Goal: Information Seeking & Learning: Check status

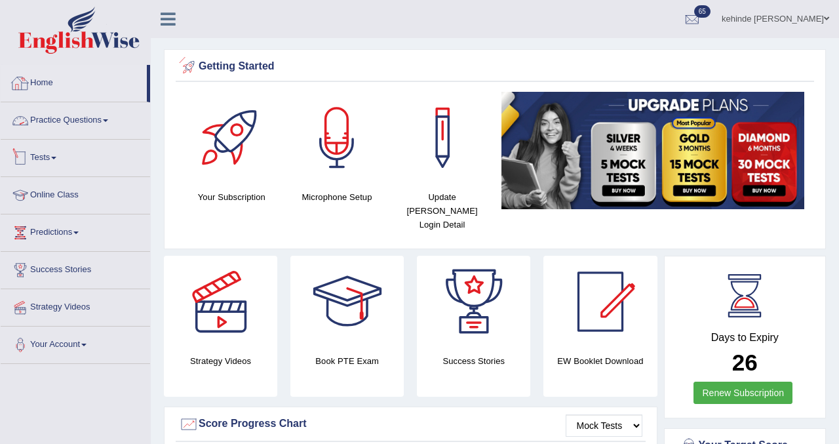
click at [64, 121] on link "Practice Questions" at bounding box center [76, 118] width 150 height 33
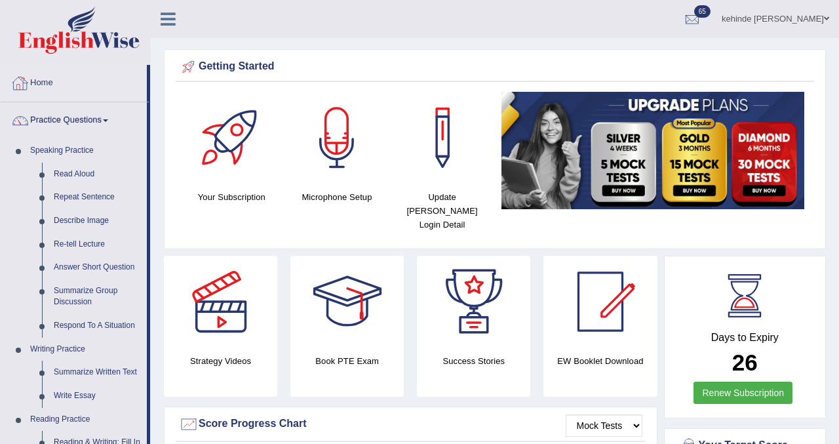
click at [47, 83] on link "Home" at bounding box center [74, 81] width 146 height 33
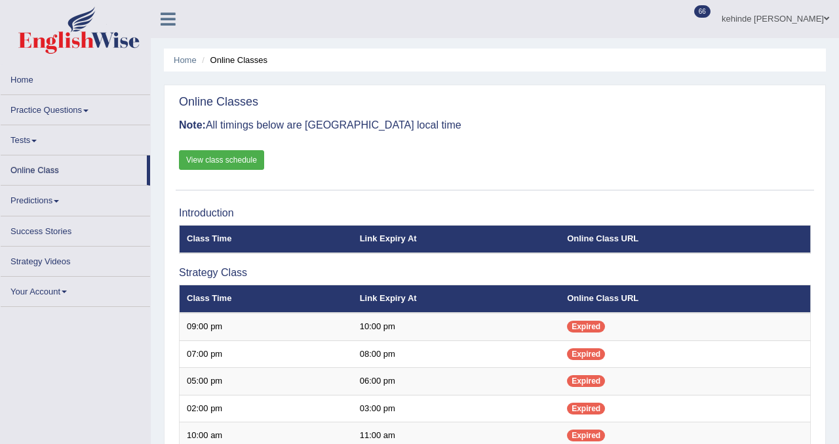
click at [24, 87] on link "Home" at bounding box center [76, 78] width 150 height 26
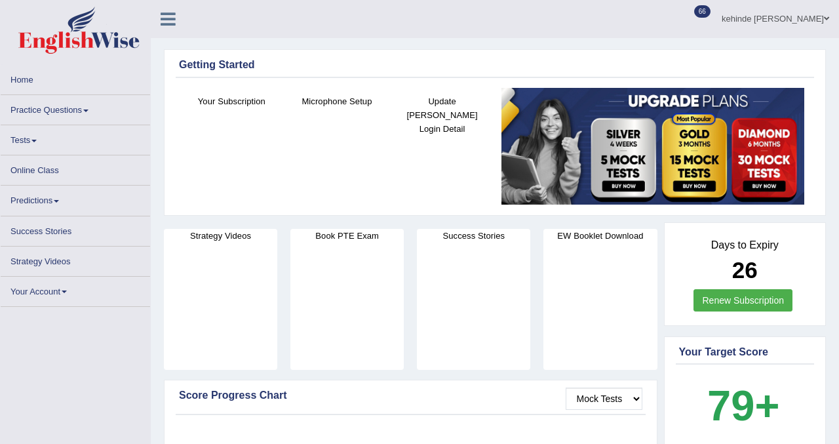
click at [47, 110] on link "Practice Questions" at bounding box center [76, 108] width 150 height 26
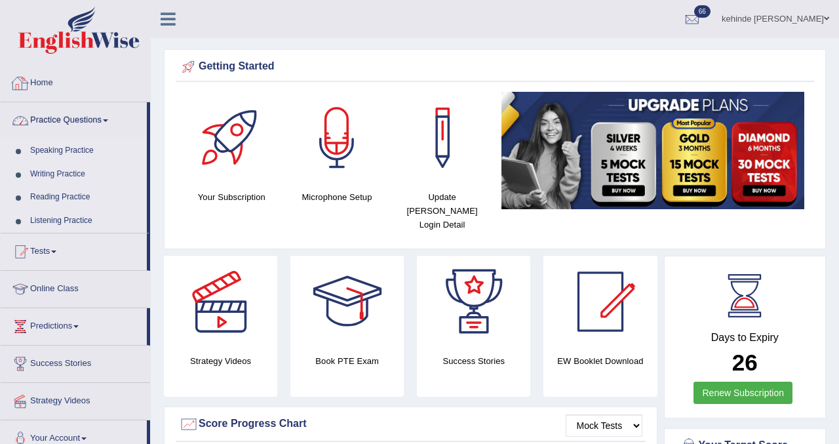
click at [49, 88] on link "Home" at bounding box center [76, 81] width 150 height 33
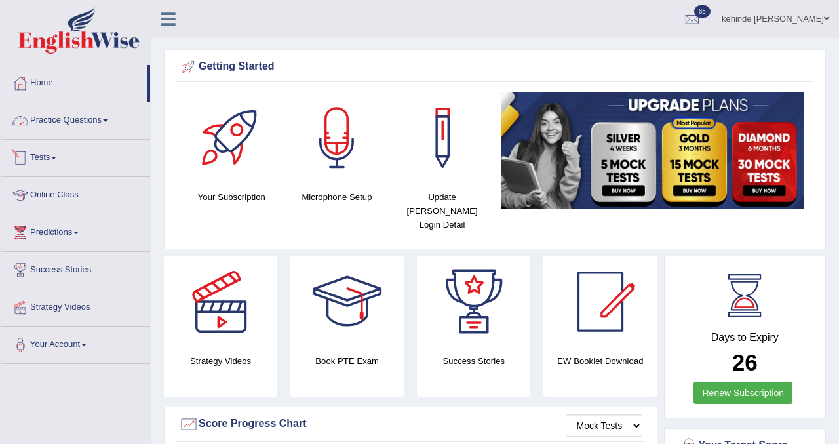
click at [61, 132] on link "Practice Questions" at bounding box center [76, 118] width 150 height 33
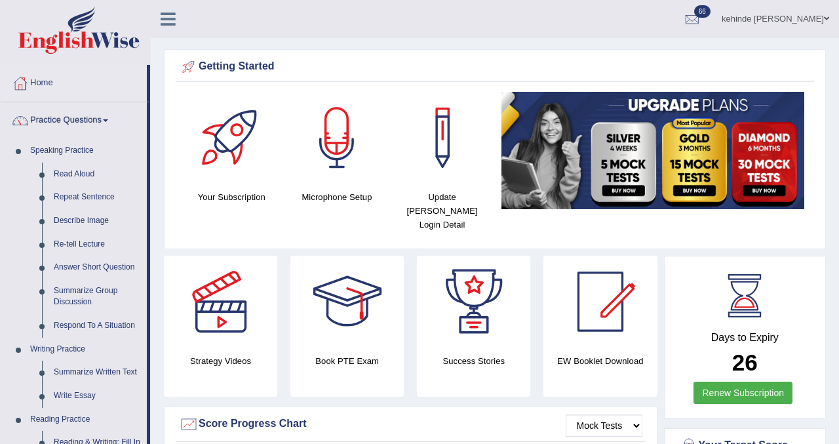
click at [65, 121] on link "Practice Questions" at bounding box center [74, 118] width 146 height 33
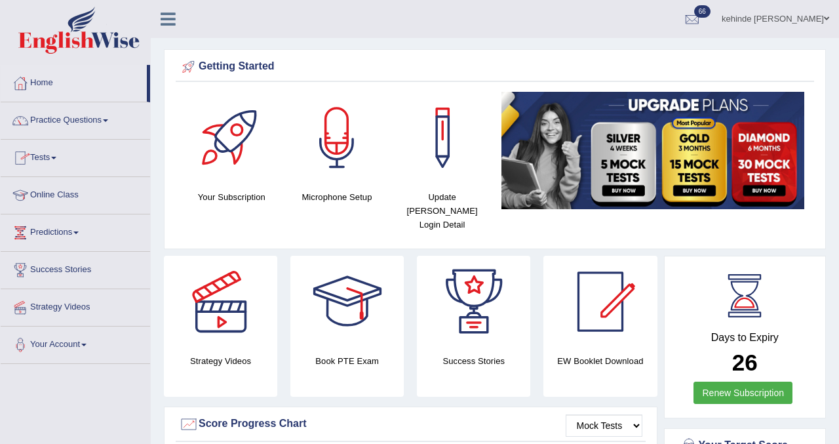
click at [56, 154] on link "Tests" at bounding box center [76, 156] width 150 height 33
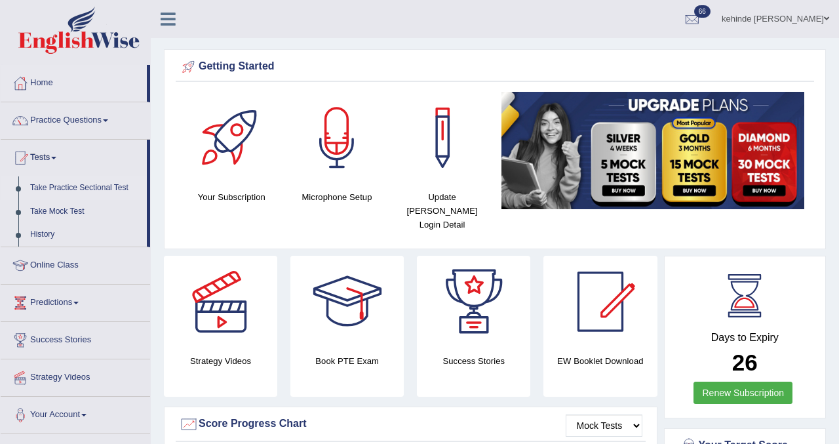
click at [51, 193] on link "Take Practice Sectional Test" at bounding box center [85, 188] width 123 height 24
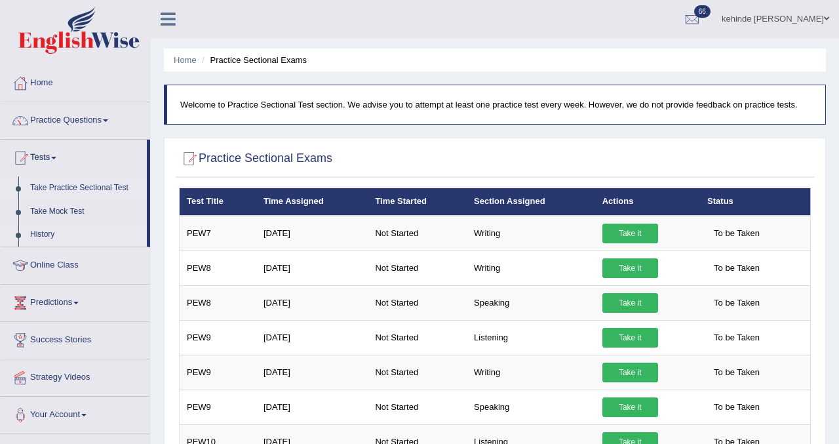
click at [43, 233] on link "History" at bounding box center [85, 235] width 123 height 24
click at [51, 237] on link "History" at bounding box center [85, 235] width 123 height 24
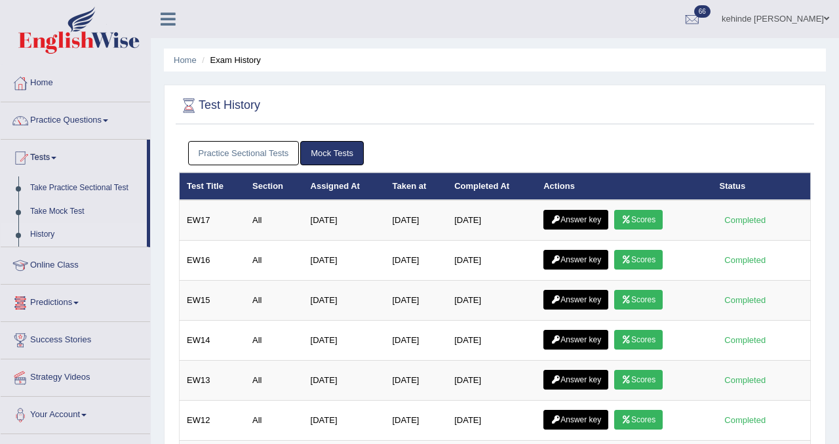
click at [266, 154] on link "Practice Sectional Tests" at bounding box center [243, 153] width 111 height 24
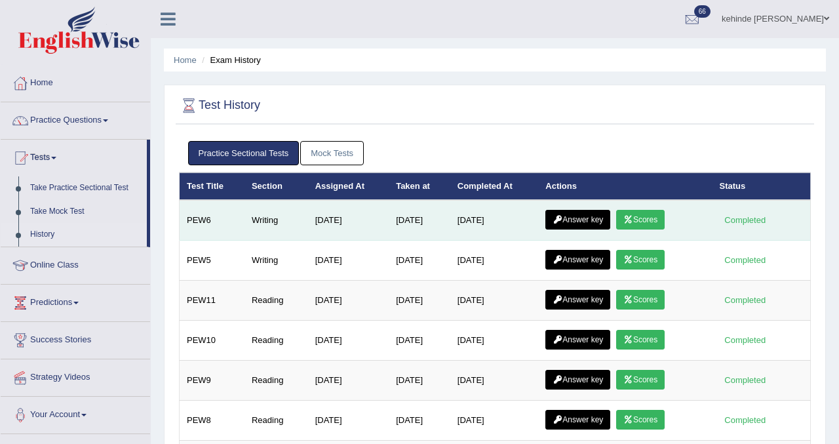
click at [588, 220] on link "Answer key" at bounding box center [578, 220] width 65 height 20
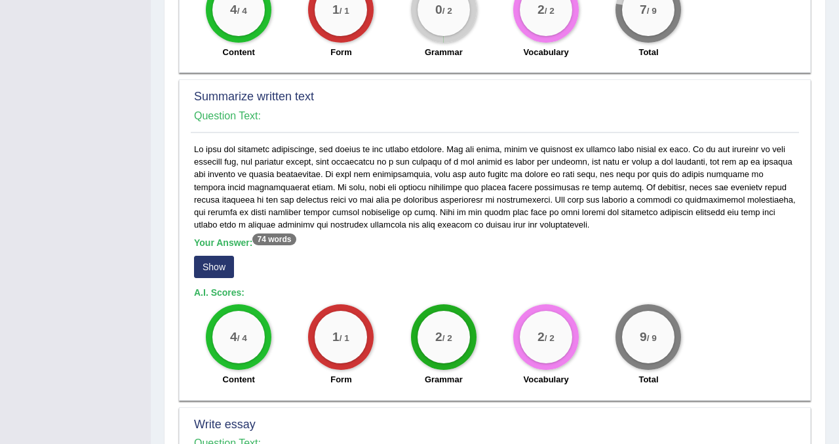
scroll to position [551, 0]
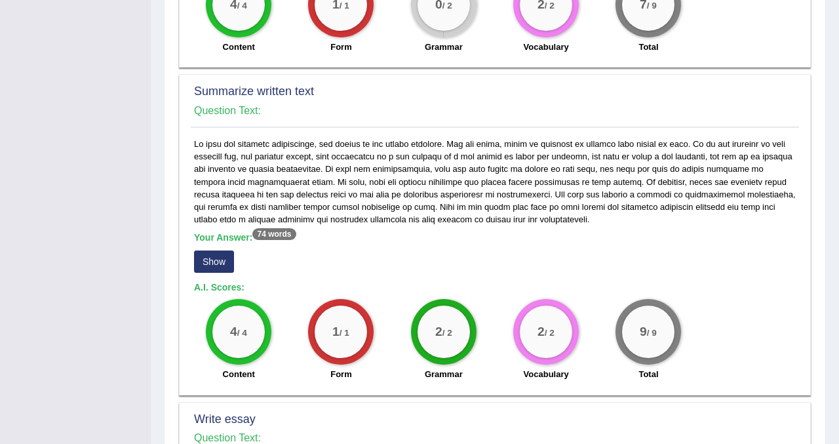
click at [217, 258] on button "Show" at bounding box center [214, 261] width 40 height 22
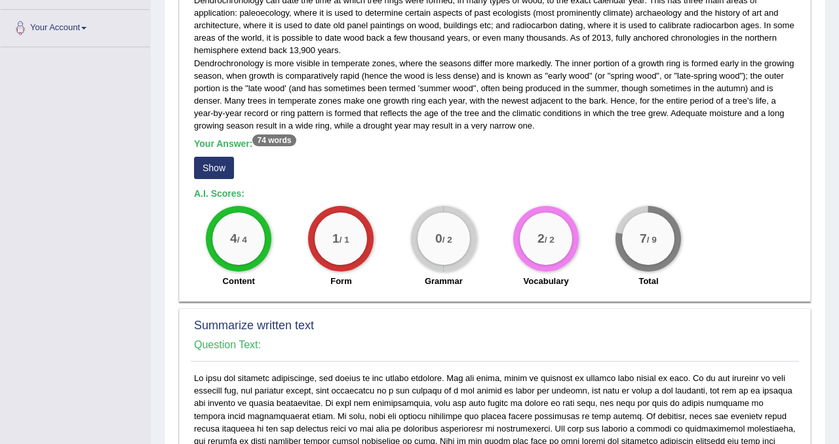
scroll to position [315, 0]
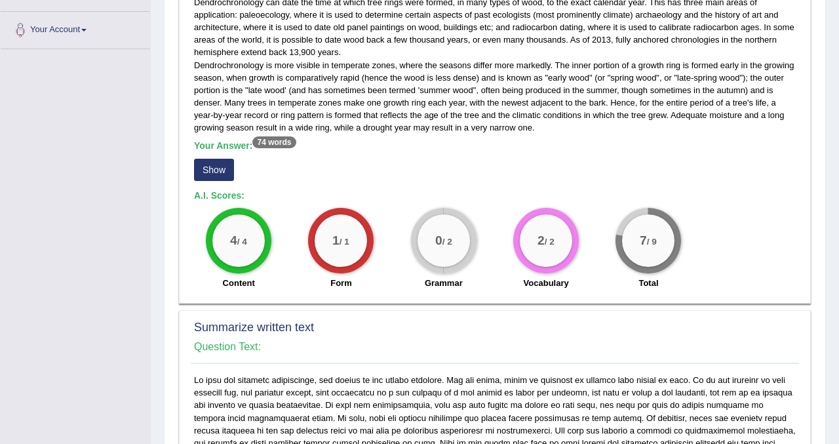
click at [216, 171] on button "Show" at bounding box center [214, 170] width 40 height 22
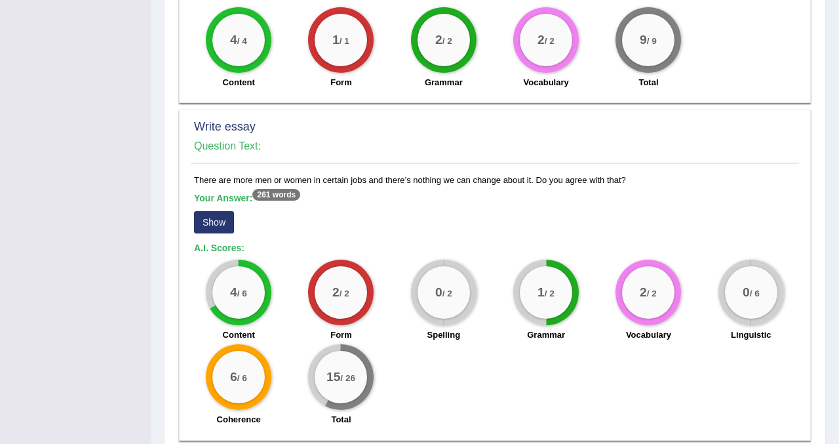
scroll to position [924, 0]
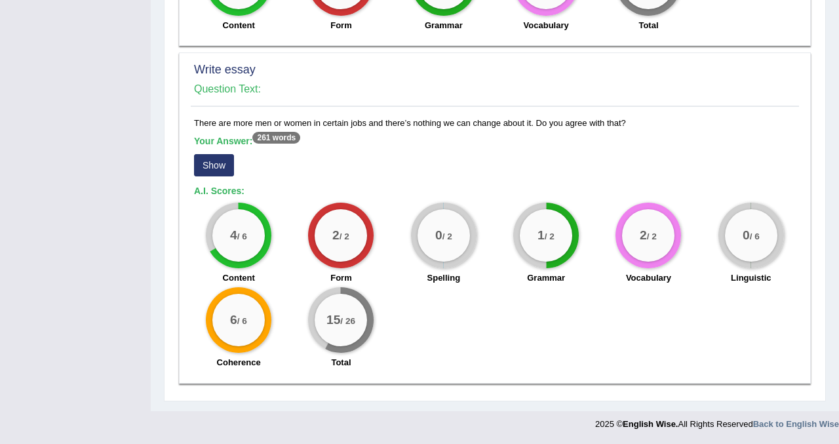
click at [212, 169] on button "Show" at bounding box center [214, 165] width 40 height 22
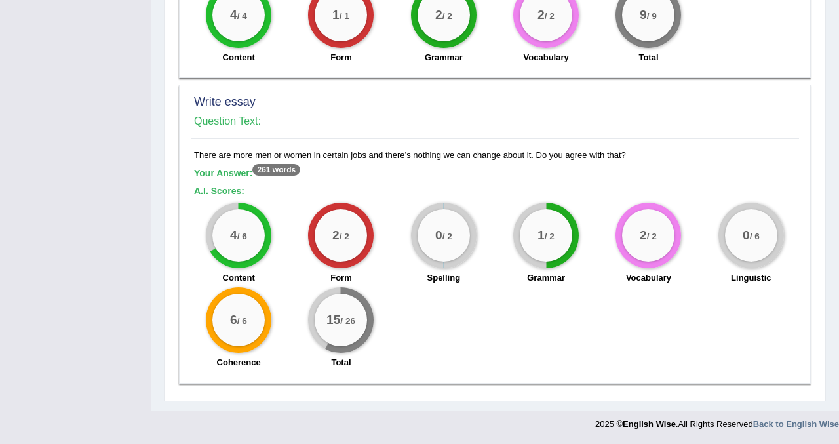
scroll to position [892, 0]
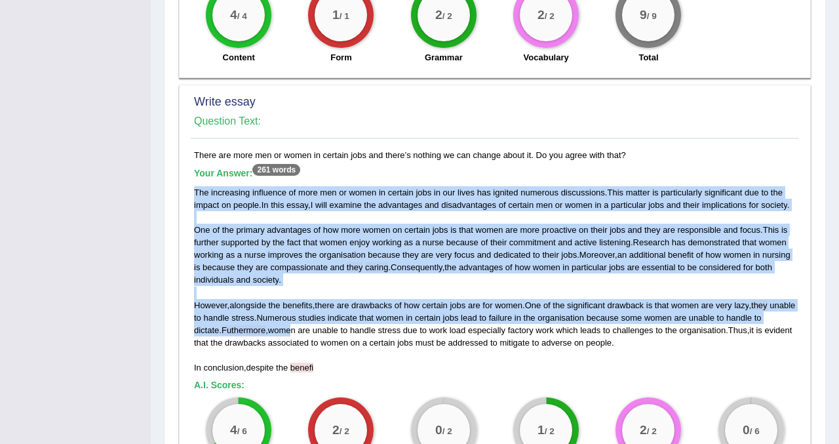
drag, startPoint x: 194, startPoint y: 190, endPoint x: 306, endPoint y: 339, distance: 186.5
click at [306, 339] on div "The increasing influence of more men or women in certain jobs in our lives has …" at bounding box center [495, 280] width 602 height 188
click at [464, 228] on div "The increasing influence of more men or women in certain jobs in our lives has …" at bounding box center [495, 280] width 602 height 188
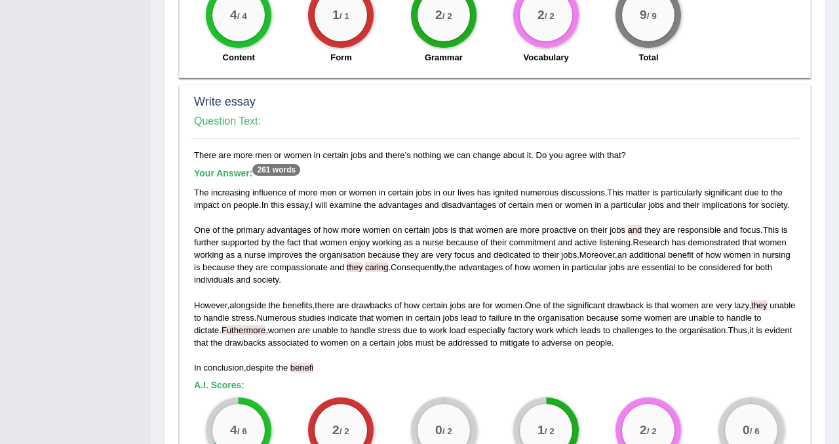
drag, startPoint x: 190, startPoint y: 191, endPoint x: 400, endPoint y: 250, distance: 218.4
click at [400, 270] on div "Write essay Question Text: There are more men or women in certain jobs and ther…" at bounding box center [495, 331] width 632 height 493
click at [398, 224] on div "The increasing influence of more men or women in certain jobs in our lives has …" at bounding box center [495, 280] width 602 height 188
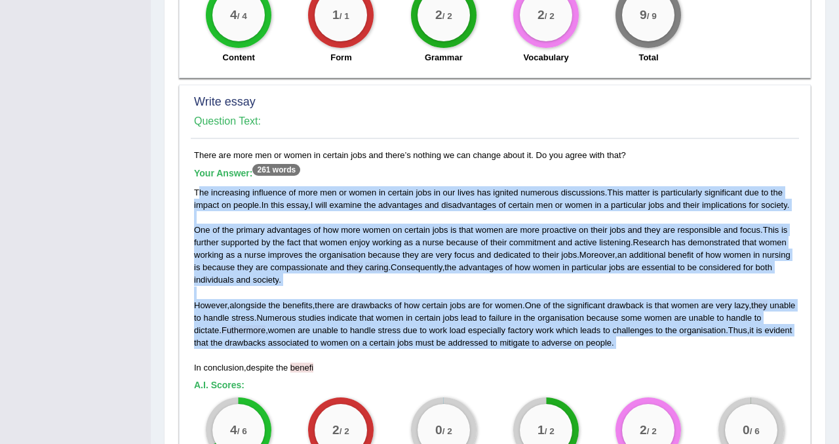
drag, startPoint x: 198, startPoint y: 193, endPoint x: 653, endPoint y: 362, distance: 485.5
click at [653, 362] on div "The increasing influence of more men or women in certain jobs in our lives has …" at bounding box center [495, 280] width 602 height 188
copy div "he increasing influence of more men or women in certain jobs in our lives has i…"
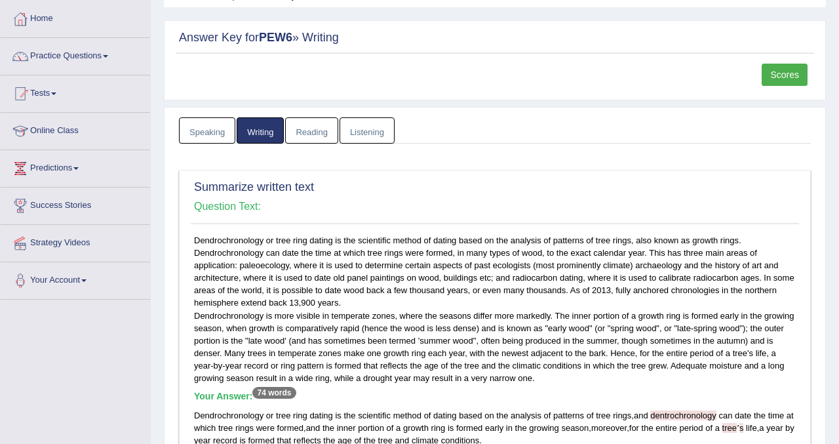
scroll to position [50, 0]
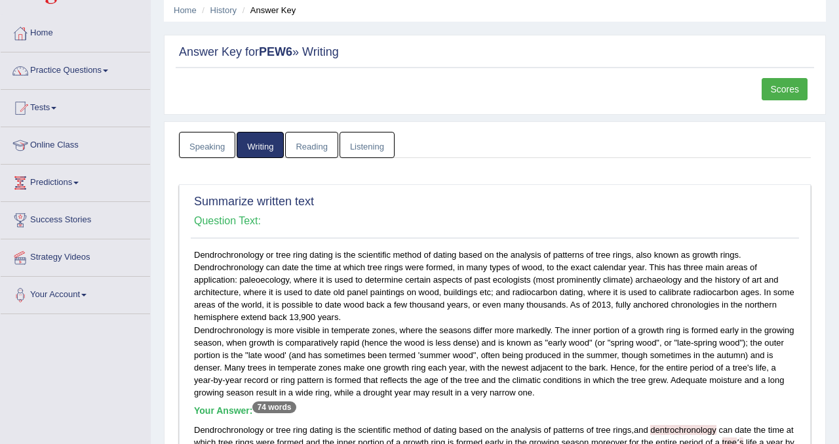
click at [781, 78] on link "Scores" at bounding box center [785, 89] width 46 height 22
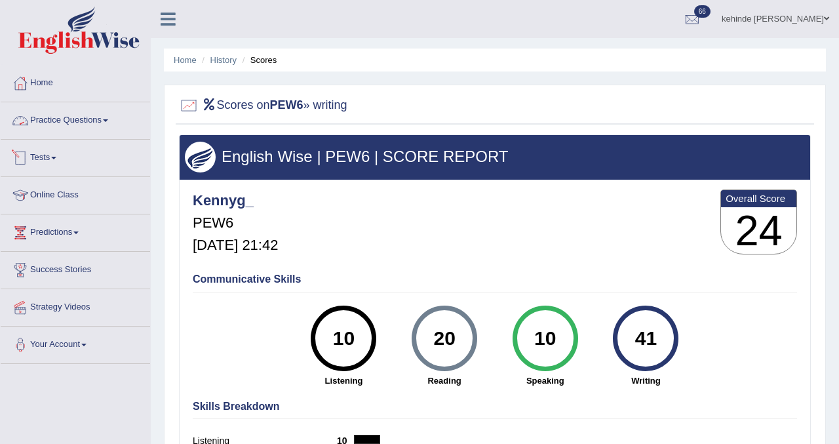
click at [58, 126] on link "Practice Questions" at bounding box center [76, 118] width 150 height 33
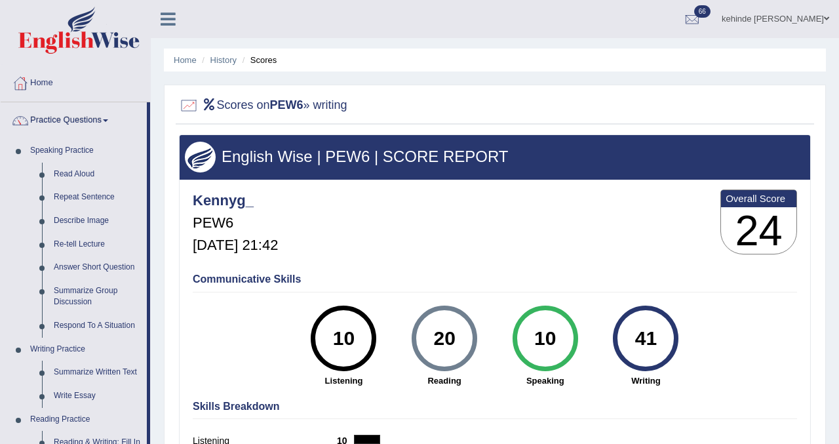
click at [49, 92] on link "Home" at bounding box center [76, 81] width 150 height 33
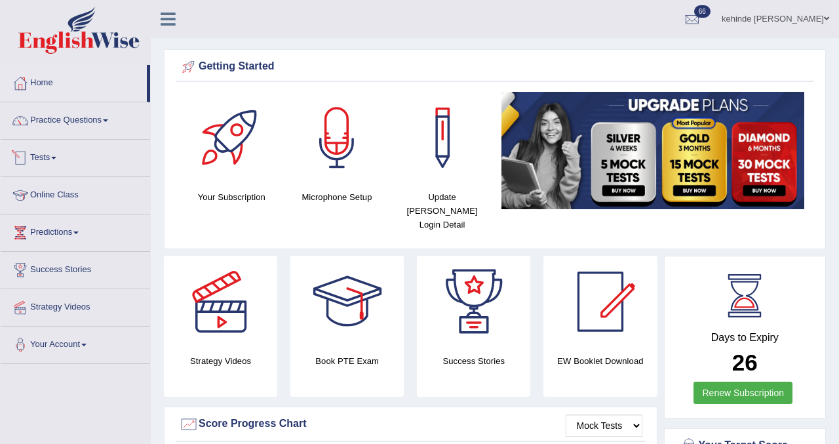
click at [45, 157] on link "Tests" at bounding box center [76, 156] width 150 height 33
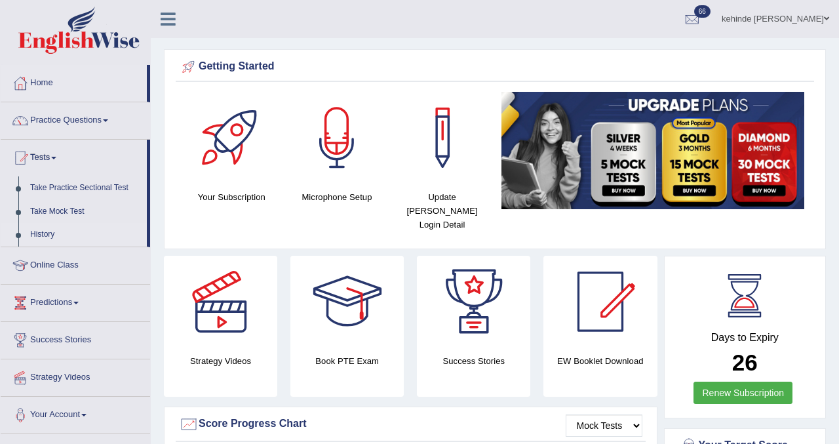
click at [44, 231] on link "History" at bounding box center [85, 235] width 123 height 24
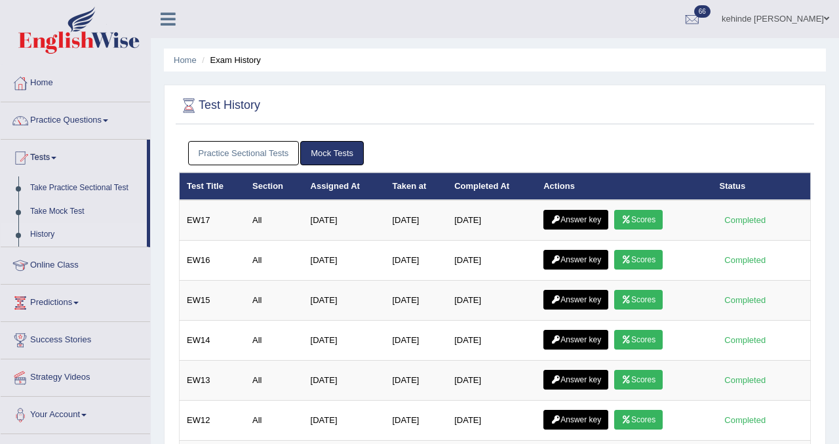
click at [271, 154] on link "Practice Sectional Tests" at bounding box center [243, 153] width 111 height 24
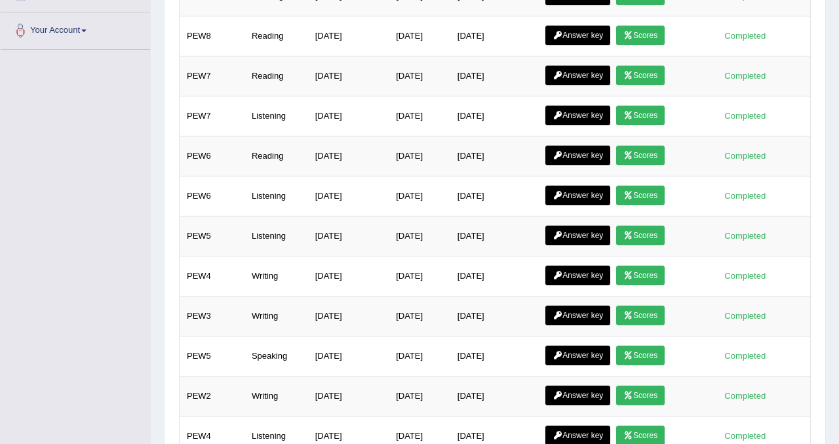
scroll to position [393, 0]
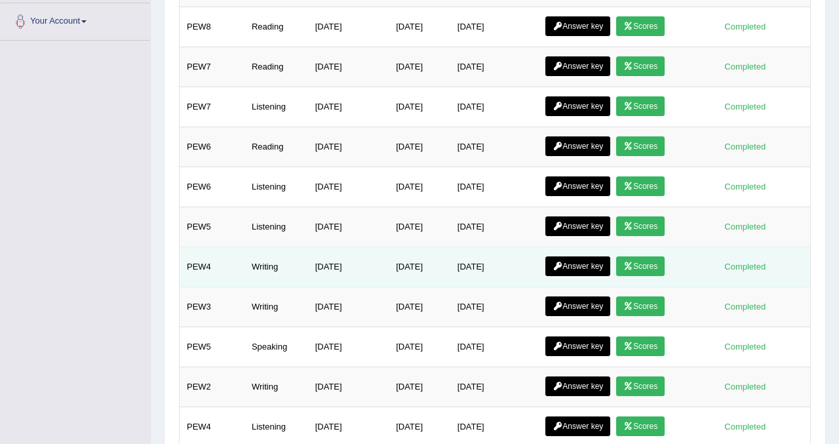
click at [656, 267] on link "Scores" at bounding box center [640, 266] width 49 height 20
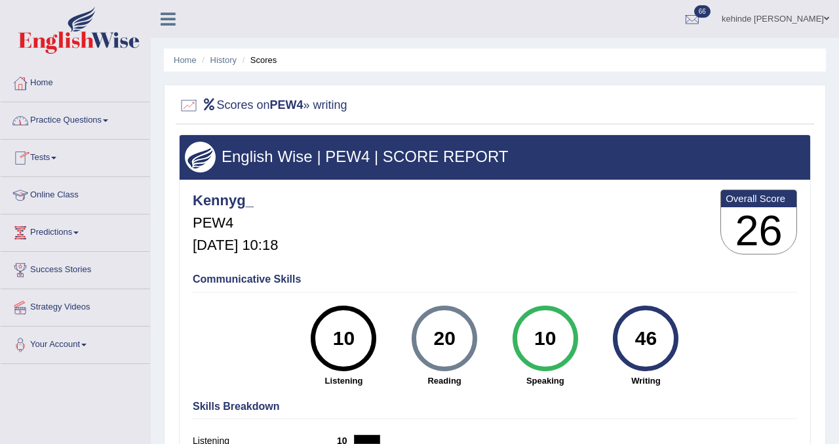
click at [45, 151] on link "Tests" at bounding box center [76, 156] width 150 height 33
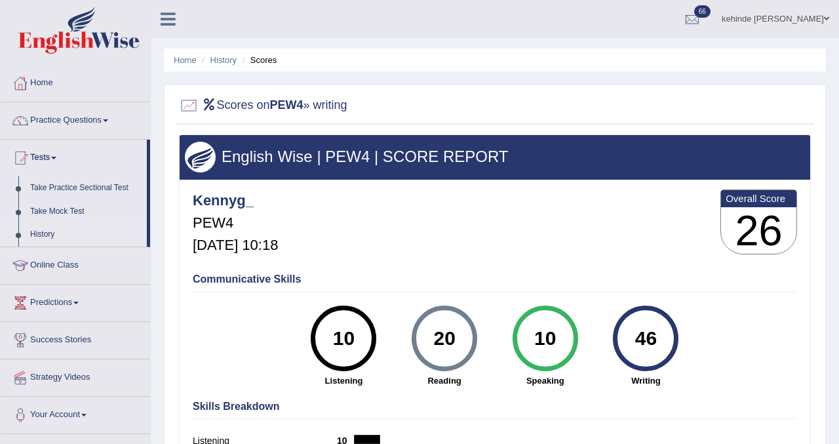
click at [47, 230] on link "History" at bounding box center [85, 235] width 123 height 24
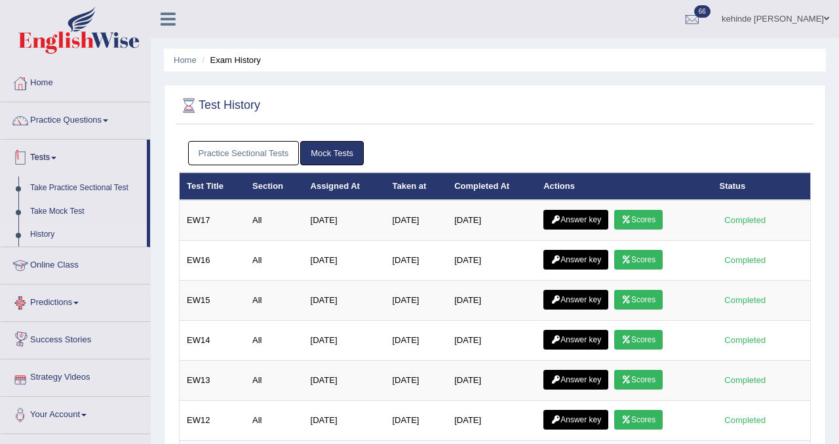
click at [225, 156] on link "Practice Sectional Tests" at bounding box center [243, 153] width 111 height 24
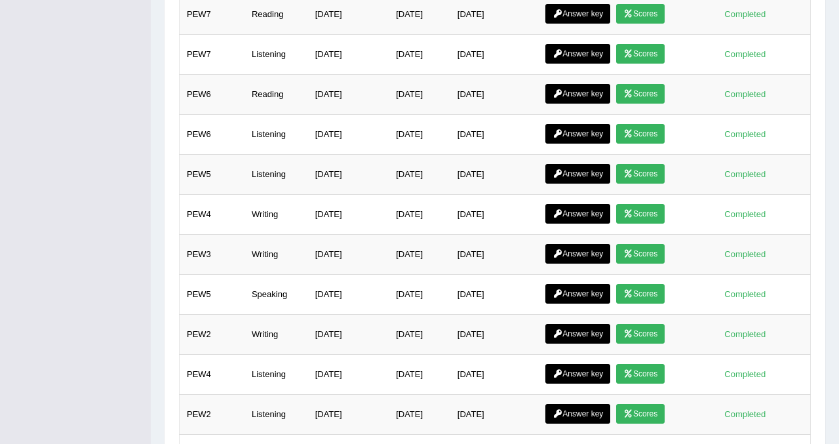
scroll to position [472, 0]
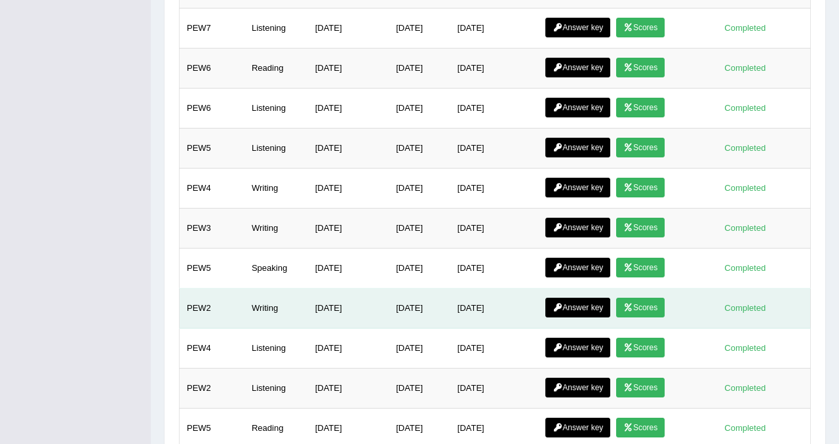
click at [644, 308] on link "Scores" at bounding box center [640, 308] width 49 height 20
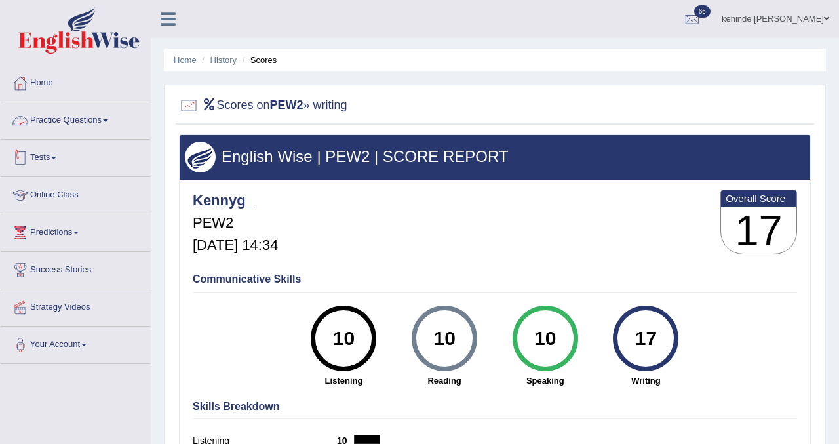
click at [57, 161] on link "Tests" at bounding box center [76, 156] width 150 height 33
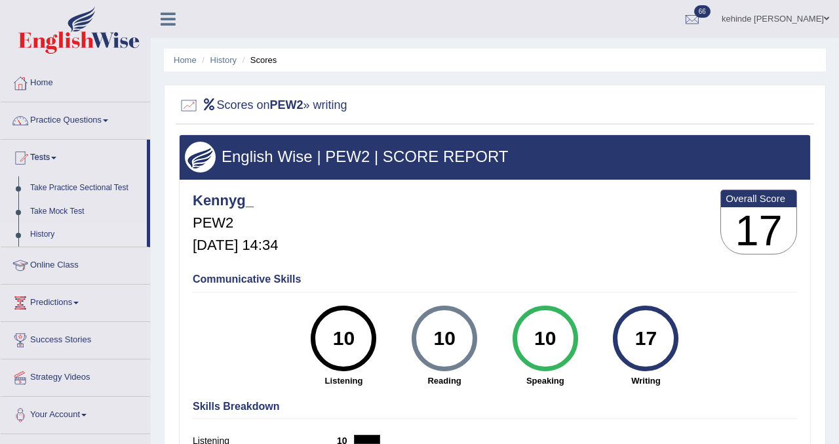
click at [51, 239] on link "History" at bounding box center [85, 235] width 123 height 24
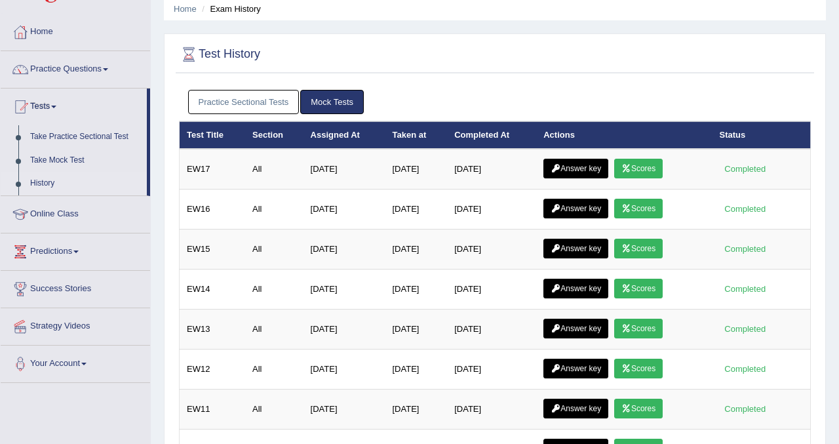
scroll to position [26, 0]
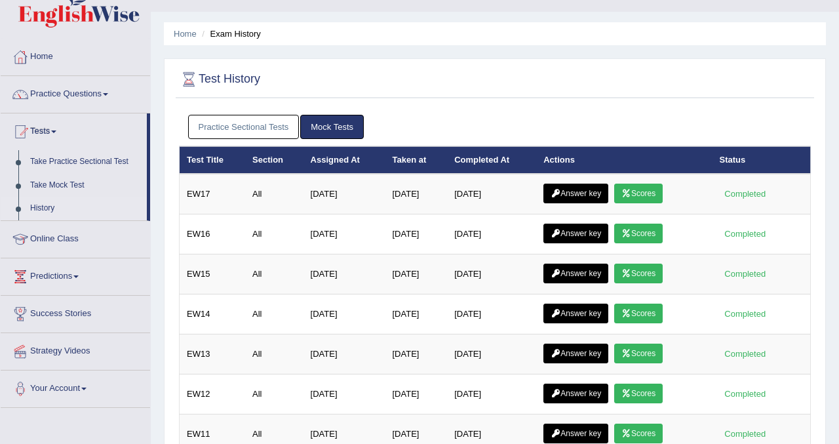
click at [254, 132] on link "Practice Sectional Tests" at bounding box center [243, 127] width 111 height 24
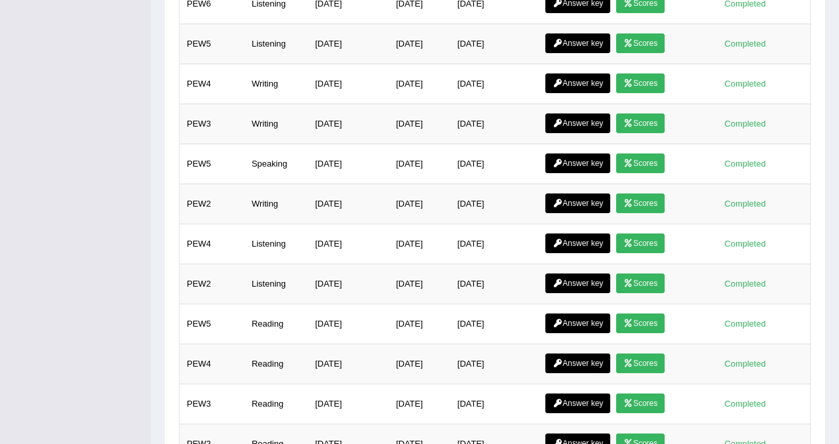
scroll to position [577, 0]
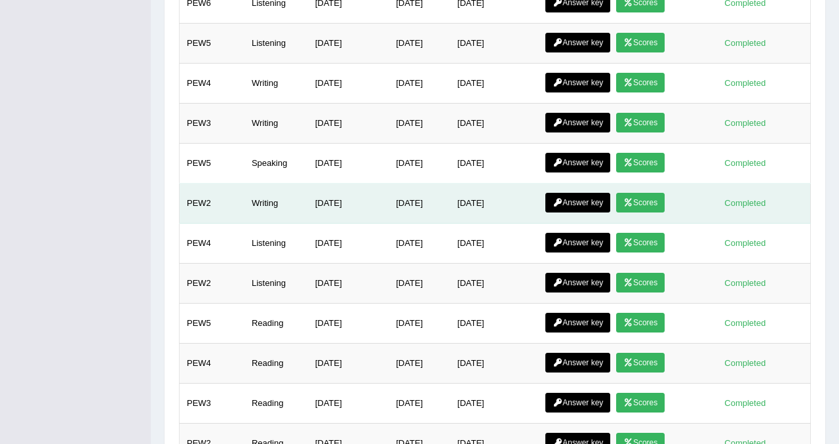
click at [599, 201] on link "Answer key" at bounding box center [578, 203] width 65 height 20
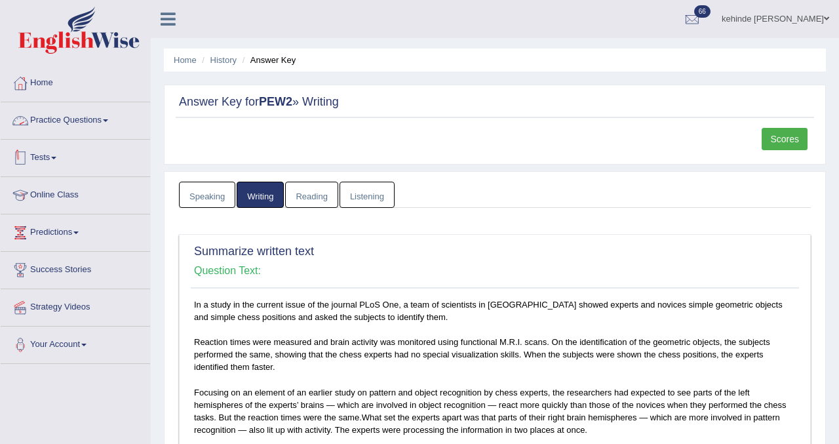
click at [52, 155] on link "Tests" at bounding box center [76, 156] width 150 height 33
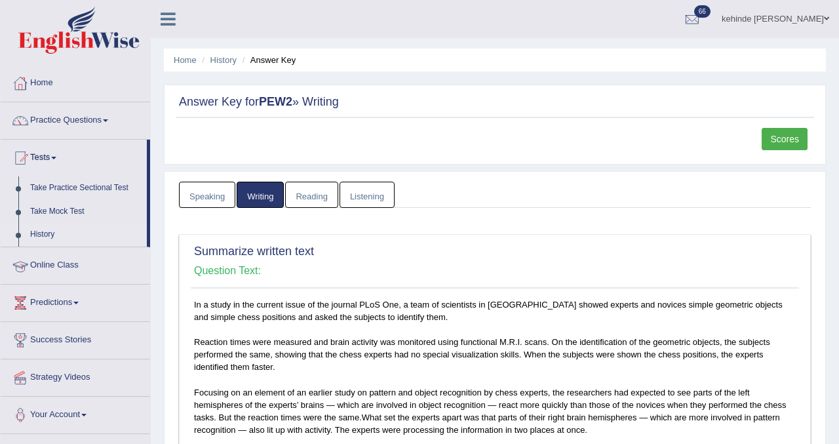
click at [50, 235] on link "History" at bounding box center [85, 235] width 123 height 24
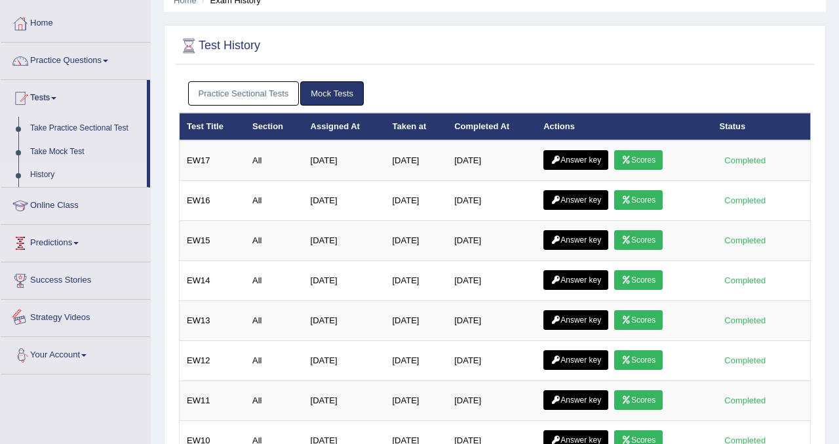
scroll to position [54, 0]
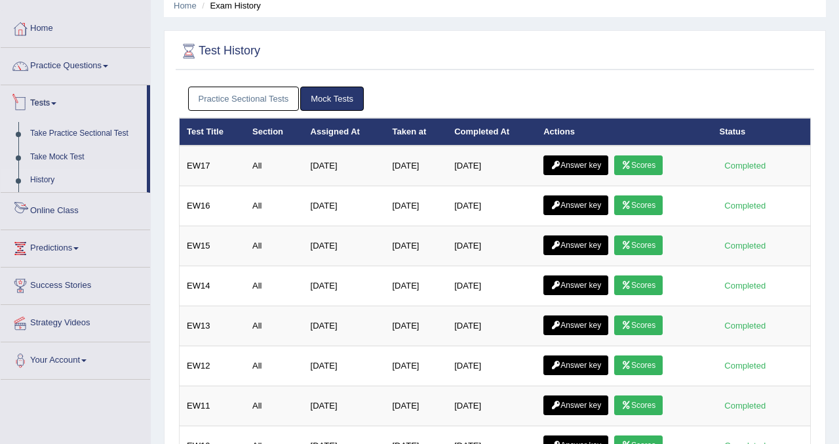
click at [232, 101] on link "Practice Sectional Tests" at bounding box center [243, 99] width 111 height 24
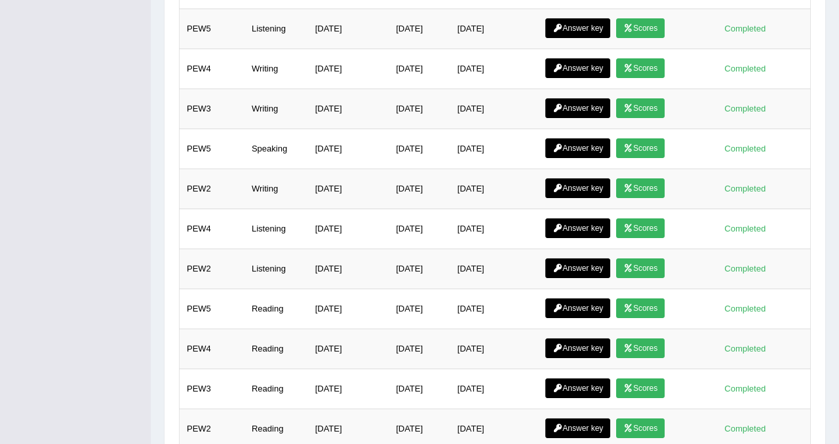
scroll to position [605, 0]
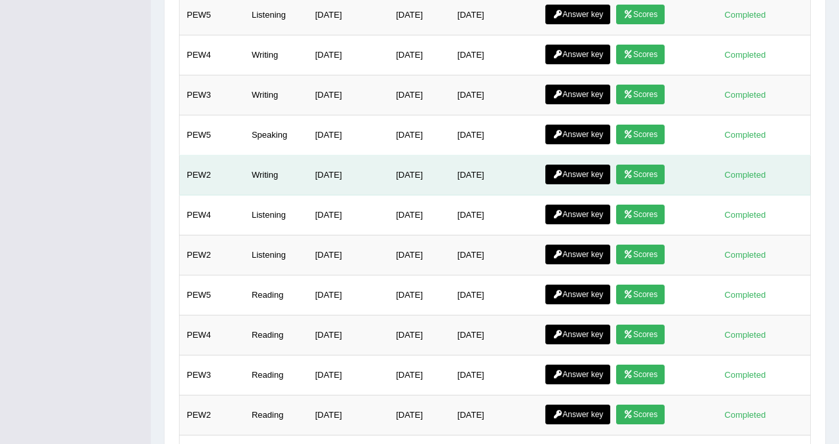
click at [633, 173] on icon at bounding box center [629, 174] width 10 height 8
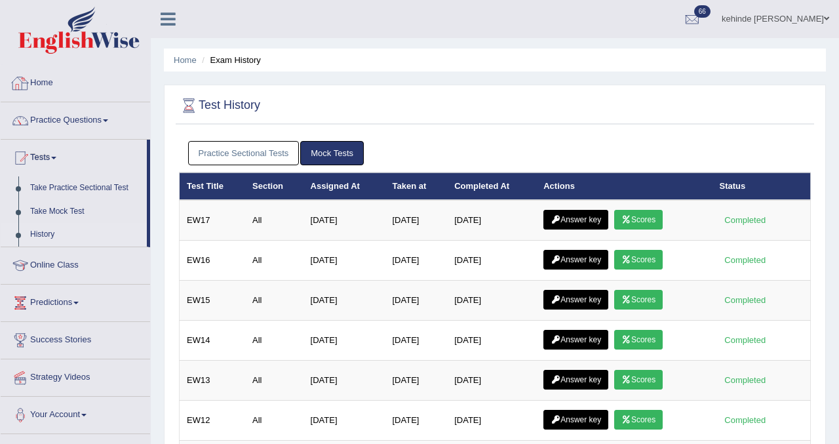
scroll to position [500, 0]
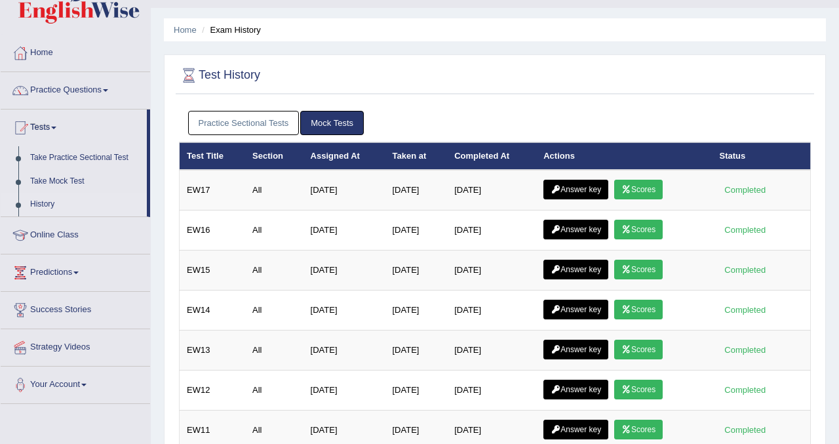
scroll to position [28, 0]
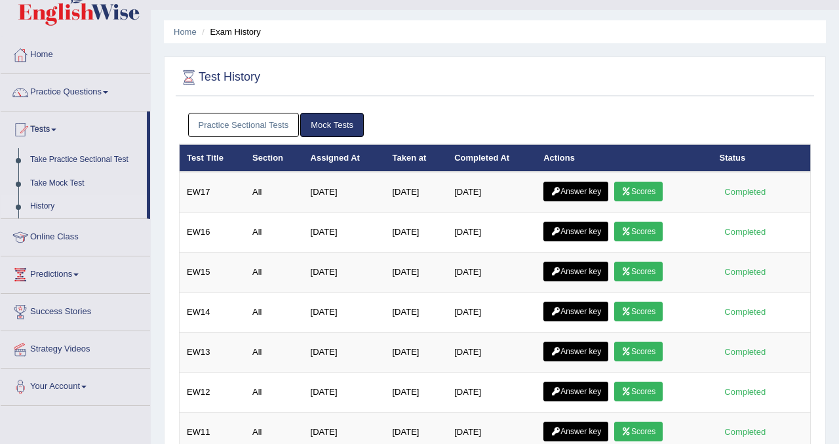
click at [268, 125] on link "Practice Sectional Tests" at bounding box center [243, 125] width 111 height 24
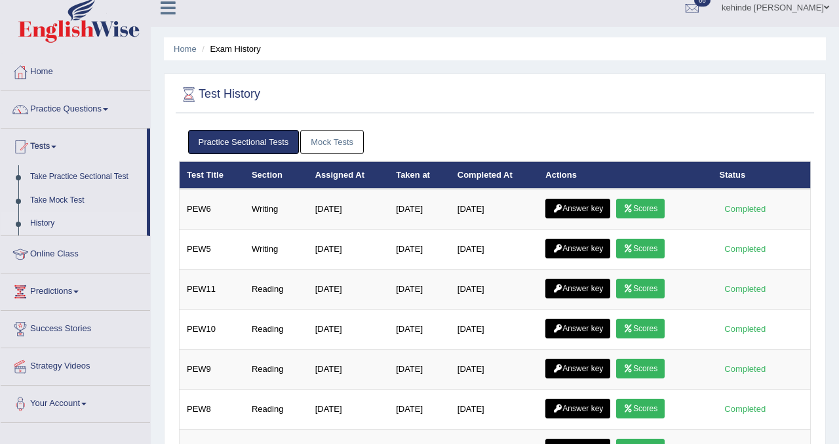
scroll to position [0, 0]
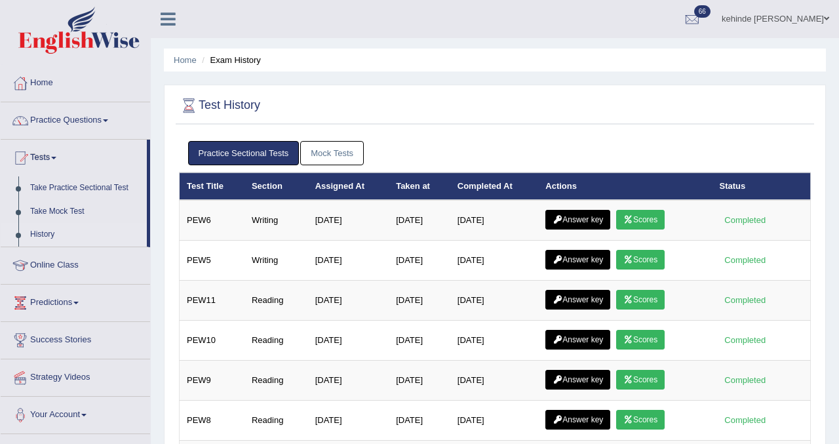
click at [259, 154] on link "Practice Sectional Tests" at bounding box center [243, 153] width 111 height 24
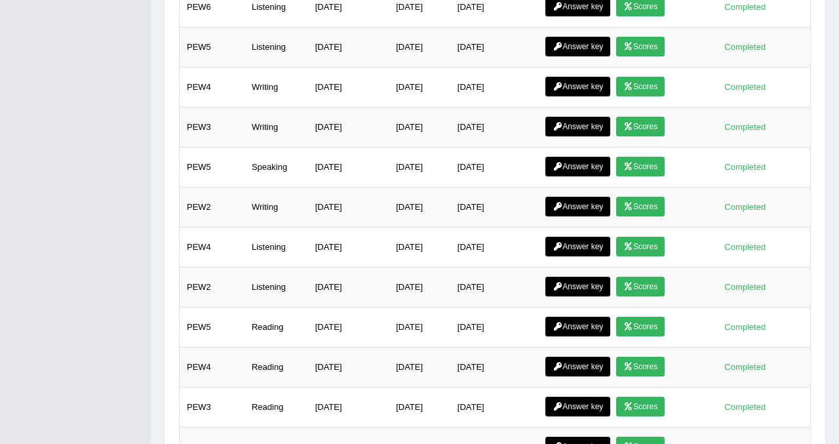
scroll to position [603, 0]
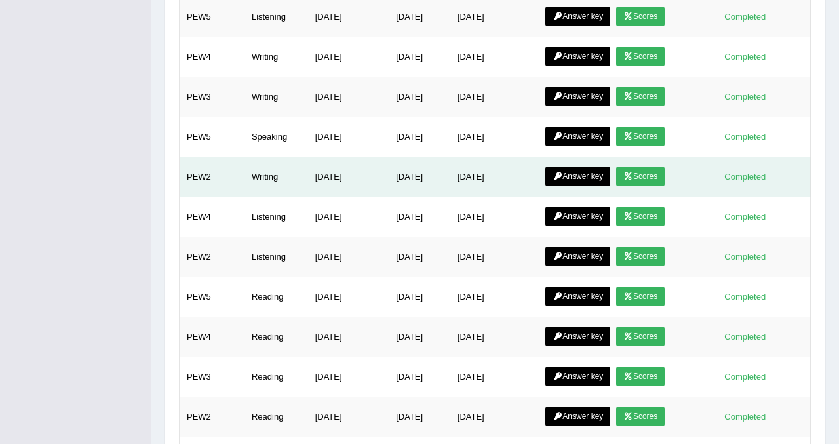
click at [588, 174] on link "Answer key" at bounding box center [578, 177] width 65 height 20
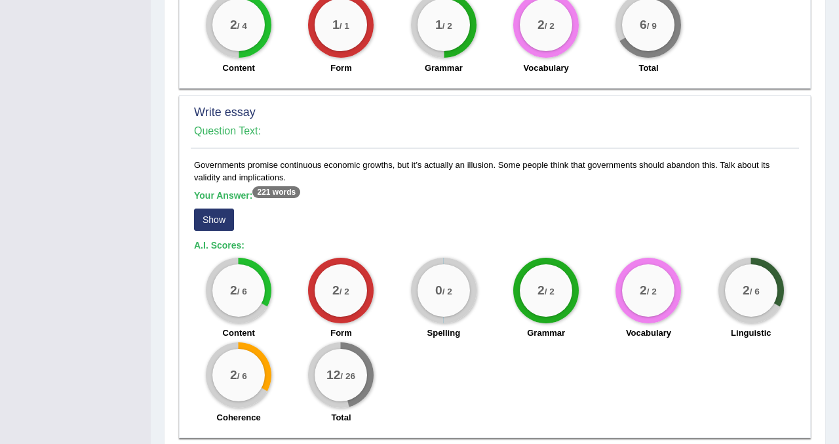
scroll to position [997, 0]
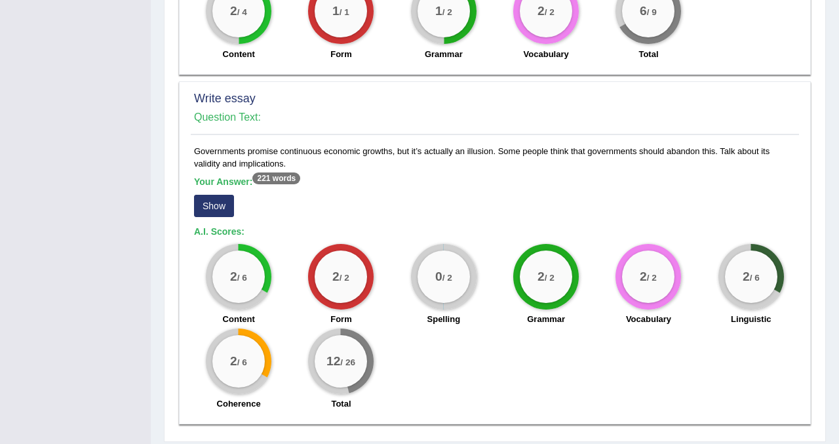
click at [221, 217] on button "Show" at bounding box center [214, 206] width 40 height 22
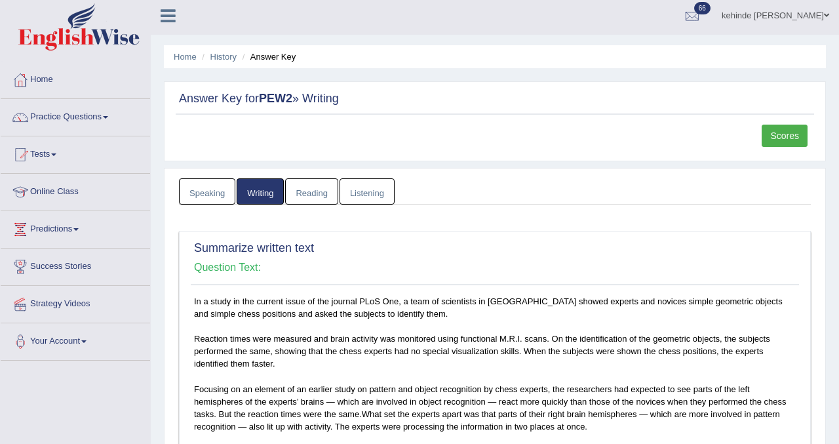
scroll to position [0, 0]
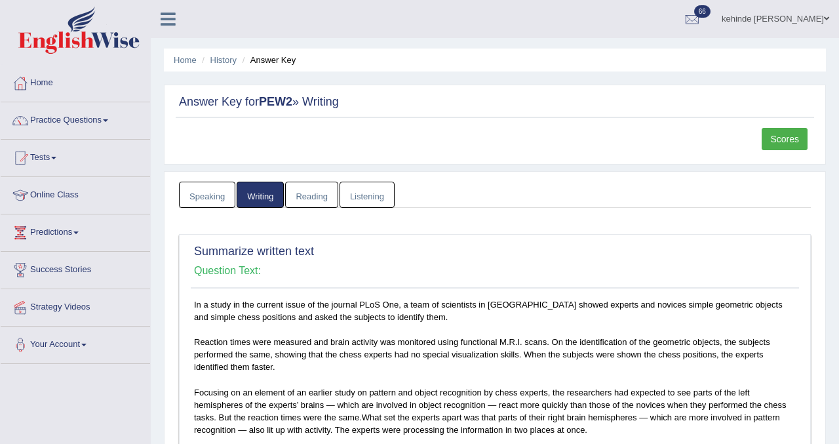
click at [781, 142] on link "Scores" at bounding box center [785, 139] width 46 height 22
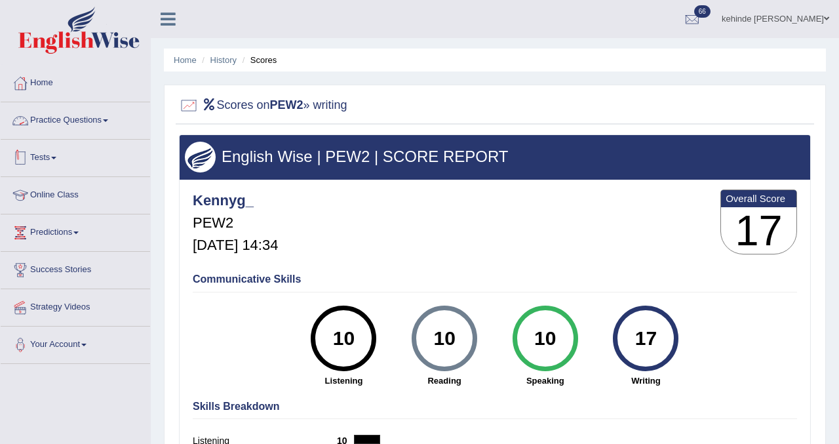
click at [56, 165] on link "Tests" at bounding box center [76, 156] width 150 height 33
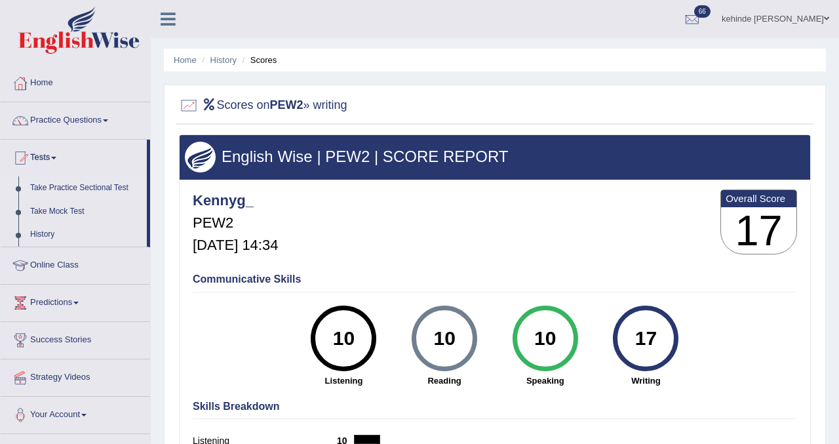
click at [65, 195] on link "Take Practice Sectional Test" at bounding box center [85, 188] width 123 height 24
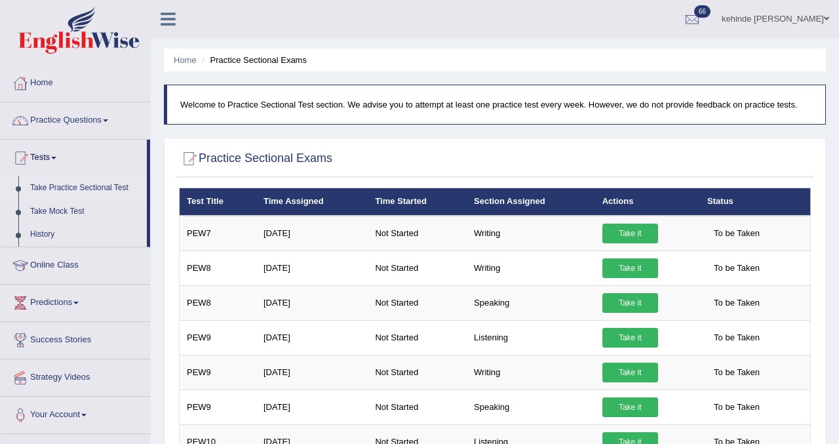
click at [830, 243] on div "Home Practice Sectional Exams Welcome to Practice Sectional Test section. We ad…" at bounding box center [495, 334] width 689 height 668
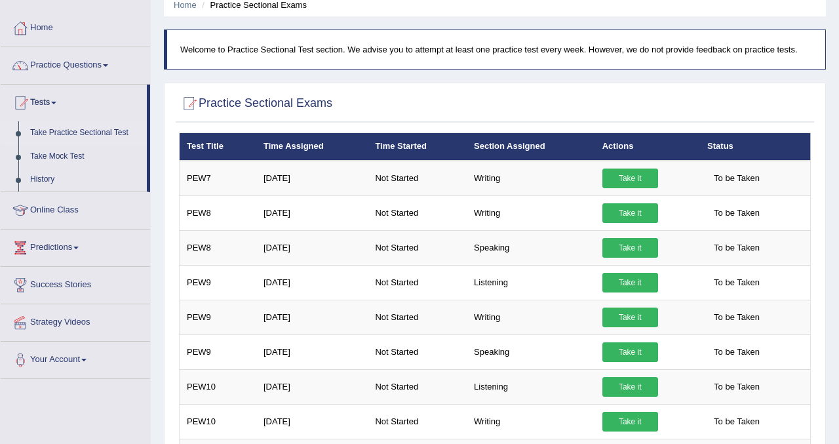
scroll to position [47, 0]
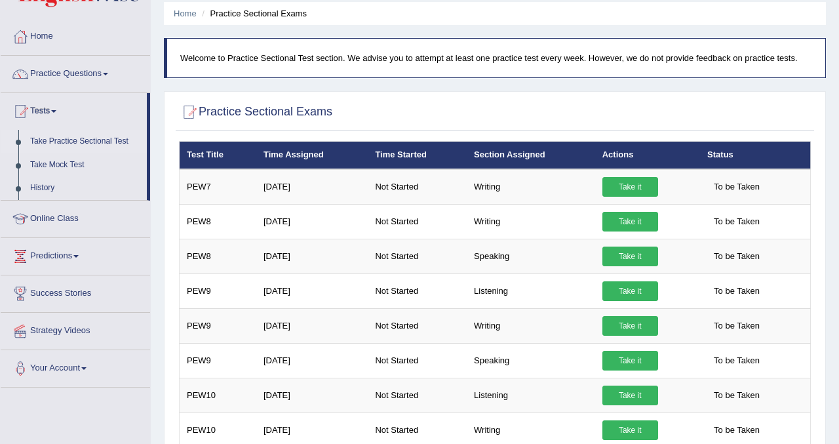
click at [76, 144] on link "Take Practice Sectional Test" at bounding box center [85, 142] width 123 height 24
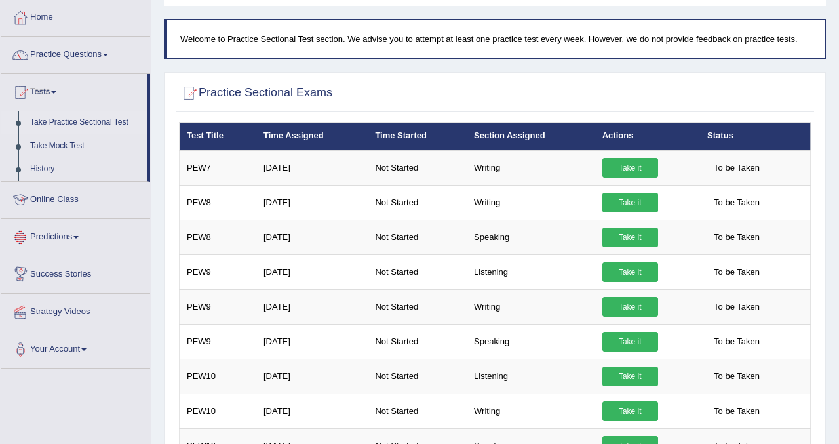
scroll to position [52, 0]
